Goal: Task Accomplishment & Management: Manage account settings

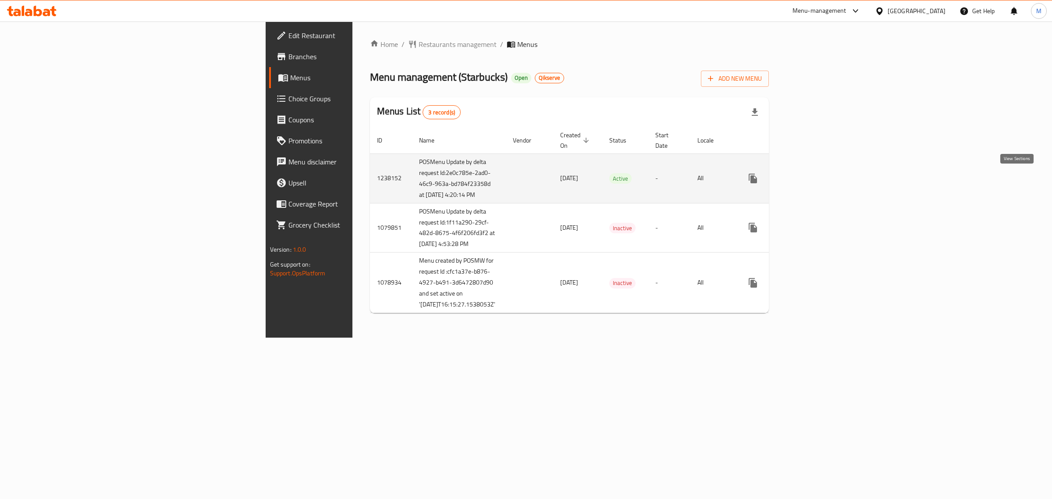
click at [822, 176] on icon "enhanced table" at bounding box center [816, 178] width 11 height 11
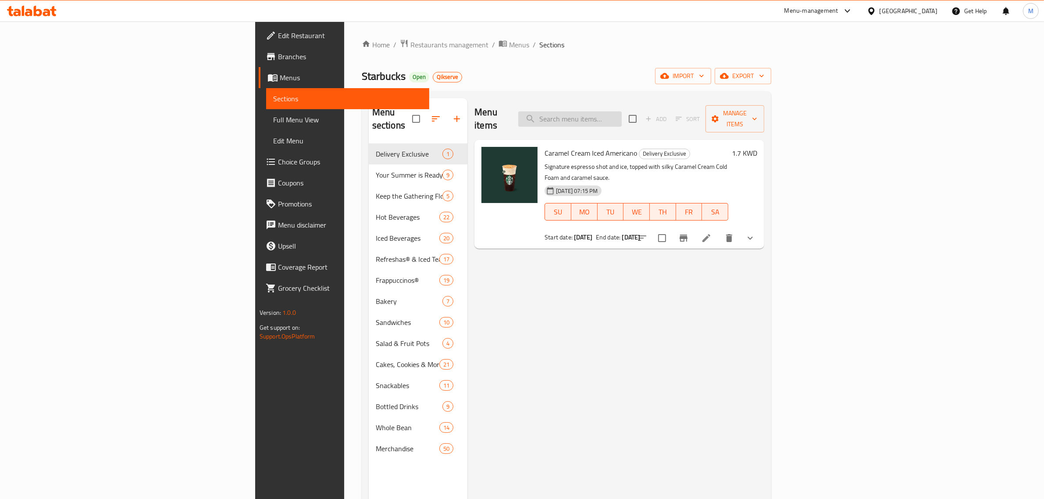
click at [622, 119] on input "search" at bounding box center [569, 118] width 103 height 15
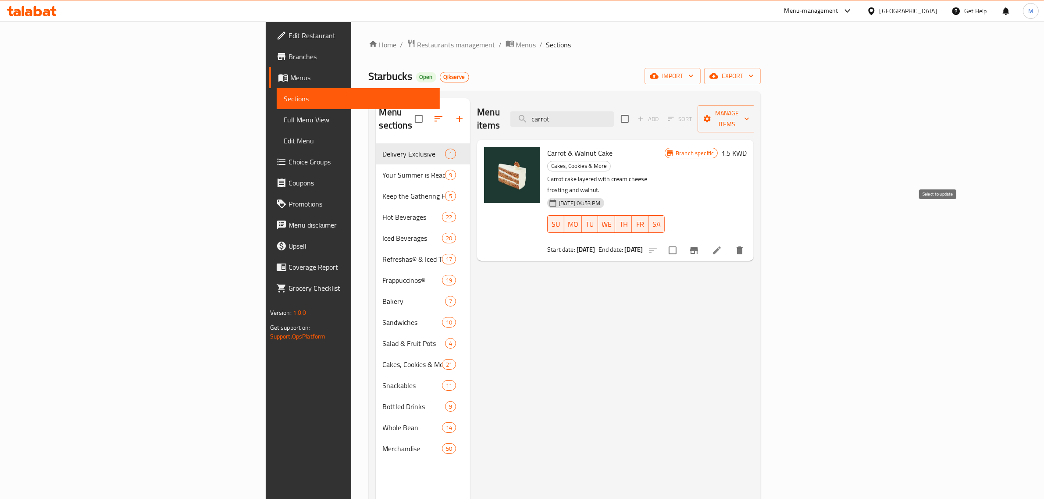
type input "carrot"
click at [699, 245] on icon "Branch-specific-item" at bounding box center [694, 250] width 11 height 11
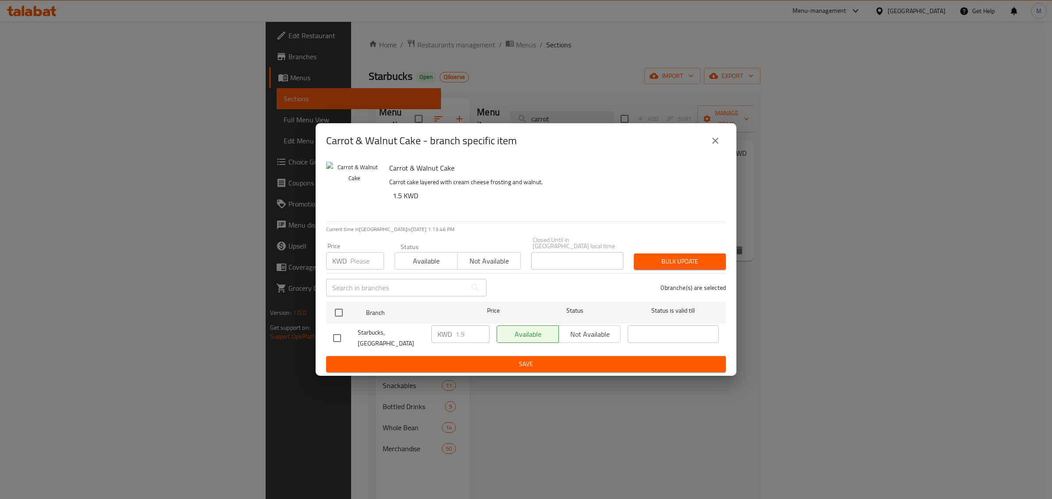
click at [719, 146] on icon "close" at bounding box center [715, 140] width 11 height 11
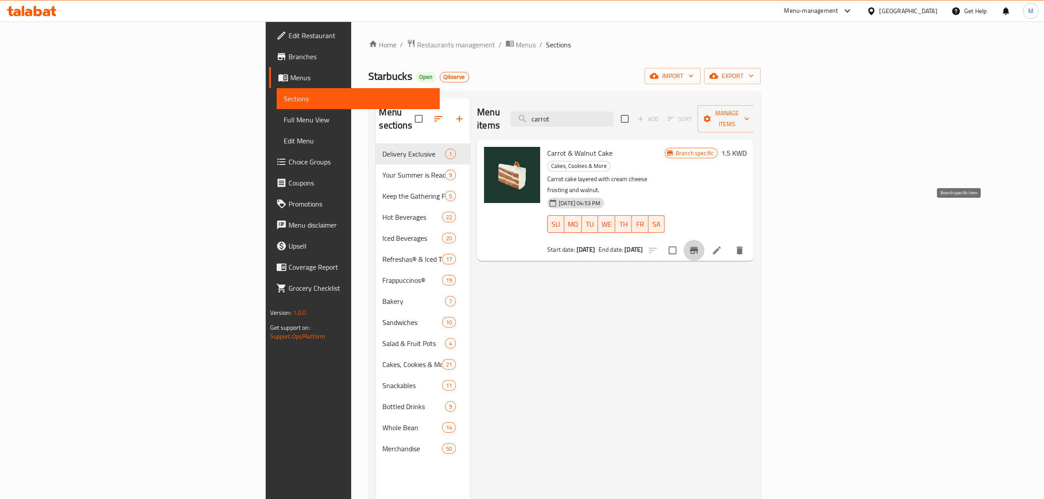
click at [699, 245] on icon "Branch-specific-item" at bounding box center [694, 250] width 11 height 11
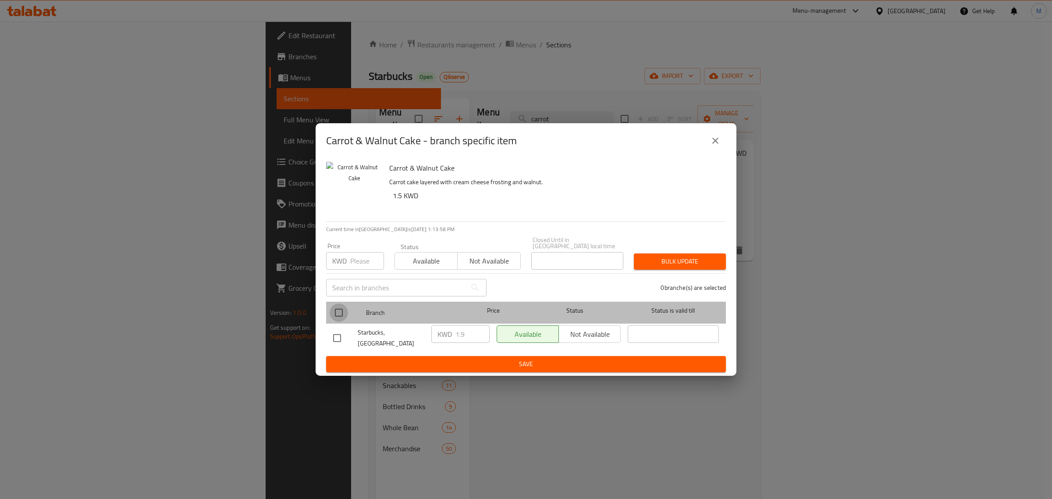
click at [338, 311] on input "checkbox" at bounding box center [339, 312] width 18 height 18
checkbox input "true"
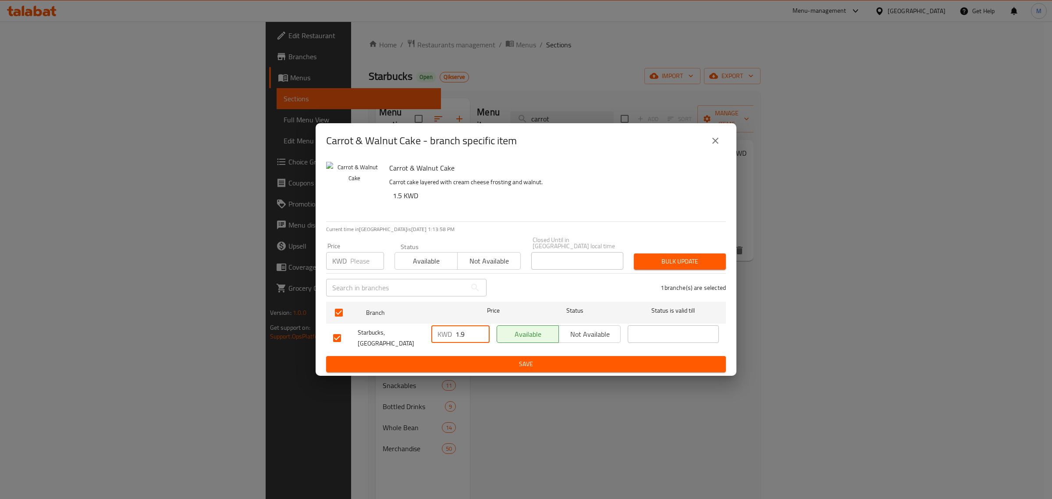
drag, startPoint x: 470, startPoint y: 336, endPoint x: 457, endPoint y: 335, distance: 12.7
click at [457, 335] on input "1.9" at bounding box center [473, 334] width 34 height 18
type input "1.5"
click at [677, 264] on button "Bulk update" at bounding box center [680, 261] width 92 height 16
click at [709, 141] on button "close" at bounding box center [715, 140] width 21 height 21
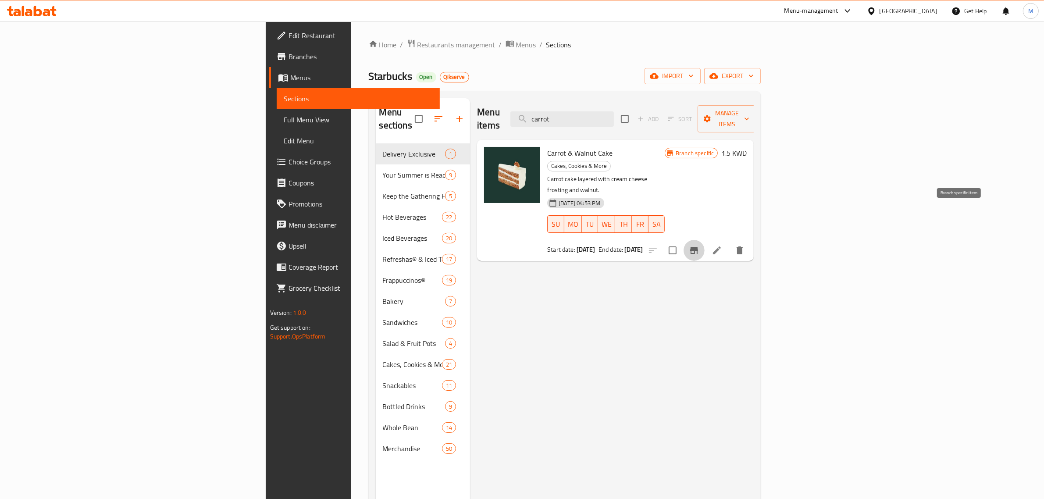
click at [699, 245] on icon "Branch-specific-item" at bounding box center [694, 250] width 11 height 11
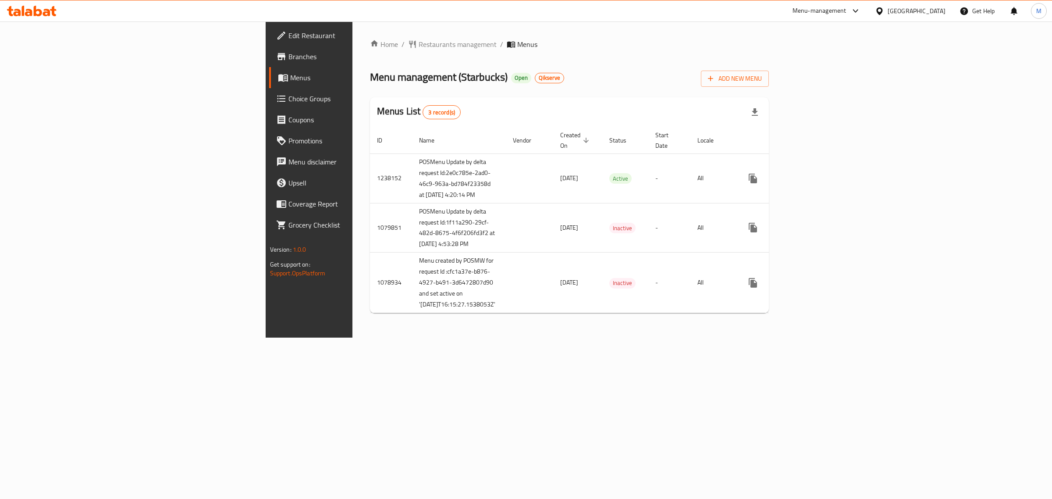
click at [845, 16] on div "Menu-management" at bounding box center [827, 10] width 82 height 21
click at [868, 5] on div "Menu-management" at bounding box center [827, 10] width 82 height 21
click at [847, 7] on div "Menu-management" at bounding box center [820, 11] width 54 height 11
click at [831, 178] on div "Vendor Portal Radmin" at bounding box center [806, 178] width 72 height 20
